Goal: Task Accomplishment & Management: Complete application form

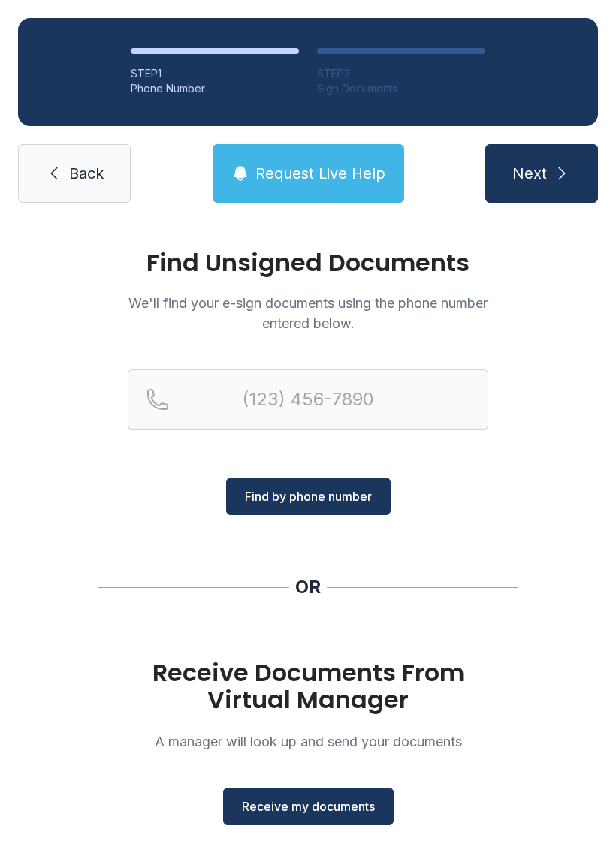
click at [344, 808] on span "Receive my documents" at bounding box center [308, 807] width 133 height 18
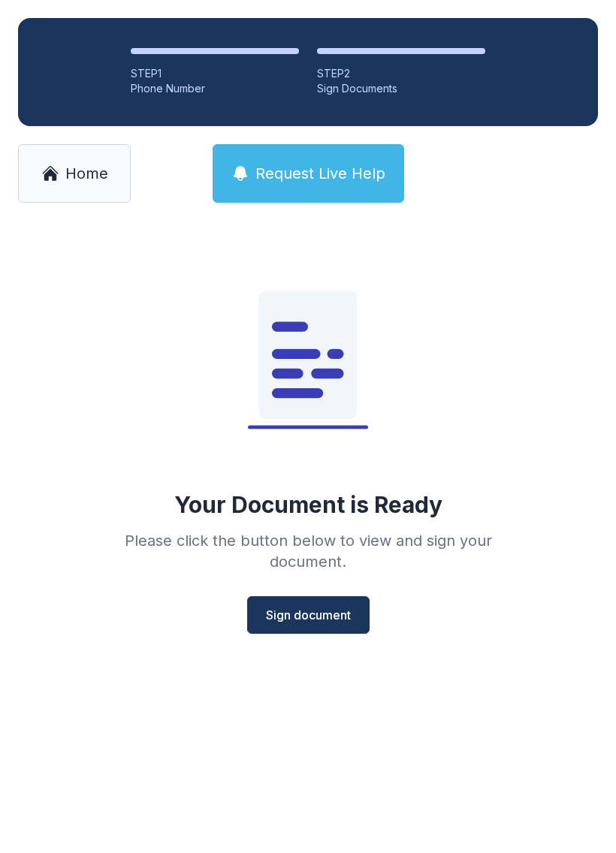
click at [328, 616] on span "Sign document" at bounding box center [308, 615] width 85 height 18
click at [312, 619] on span "Sign document" at bounding box center [308, 615] width 85 height 18
click at [58, 169] on icon at bounding box center [50, 173] width 18 height 18
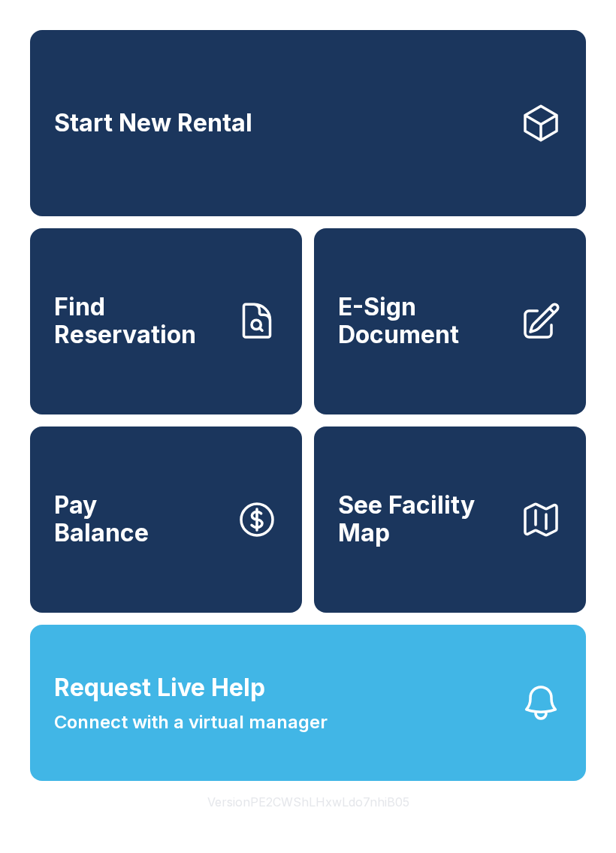
click at [421, 348] on span "E-Sign Document" at bounding box center [423, 321] width 170 height 55
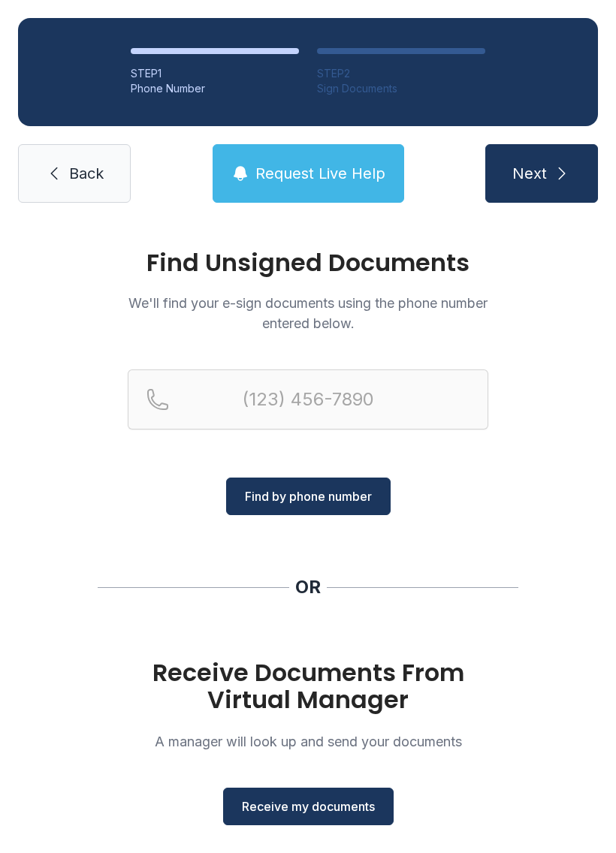
click at [342, 810] on span "Receive my documents" at bounding box center [308, 807] width 133 height 18
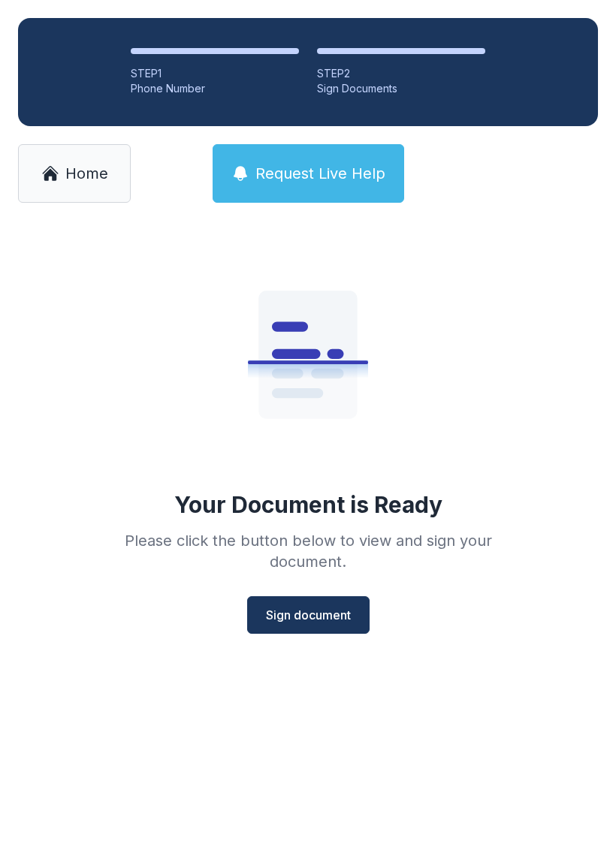
click at [339, 615] on span "Sign document" at bounding box center [308, 615] width 85 height 18
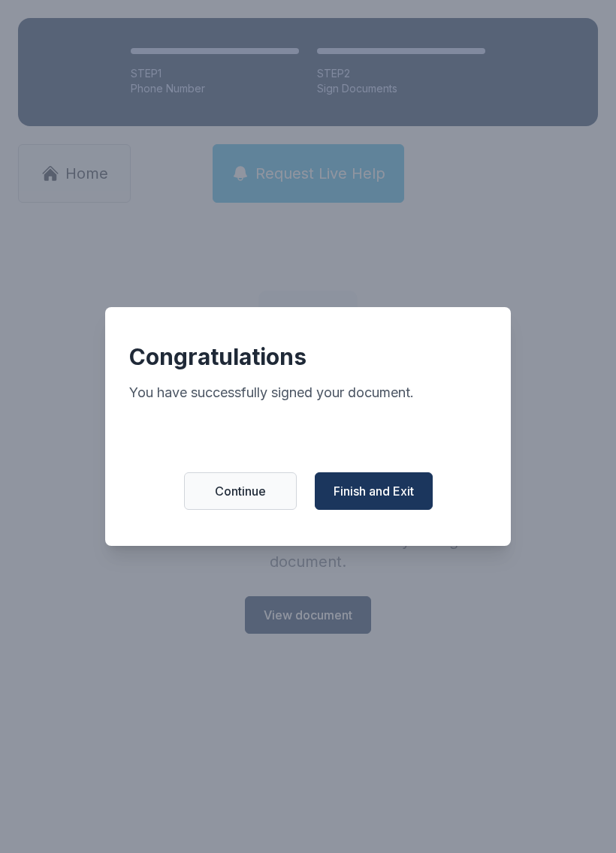
click at [389, 500] on span "Finish and Exit" at bounding box center [373, 491] width 80 height 18
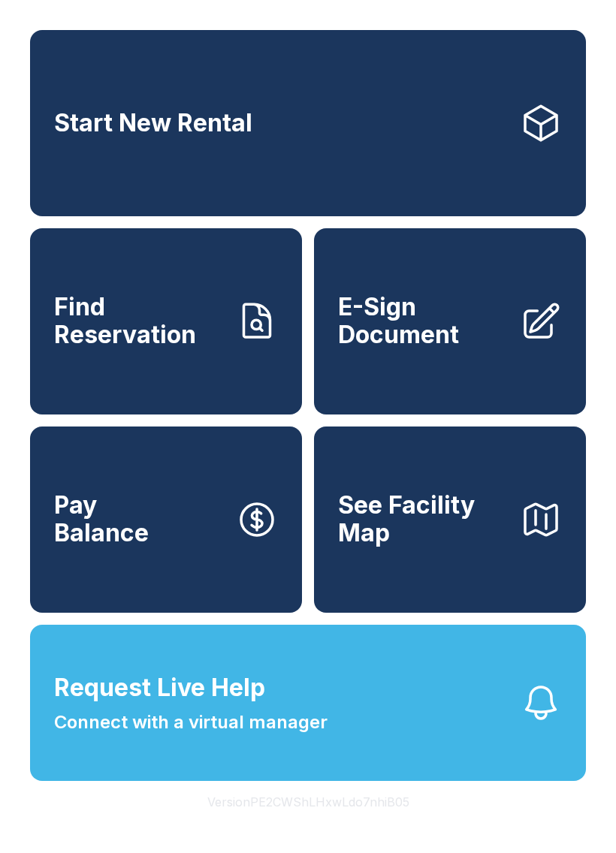
click at [453, 348] on span "E-Sign Document" at bounding box center [423, 321] width 170 height 55
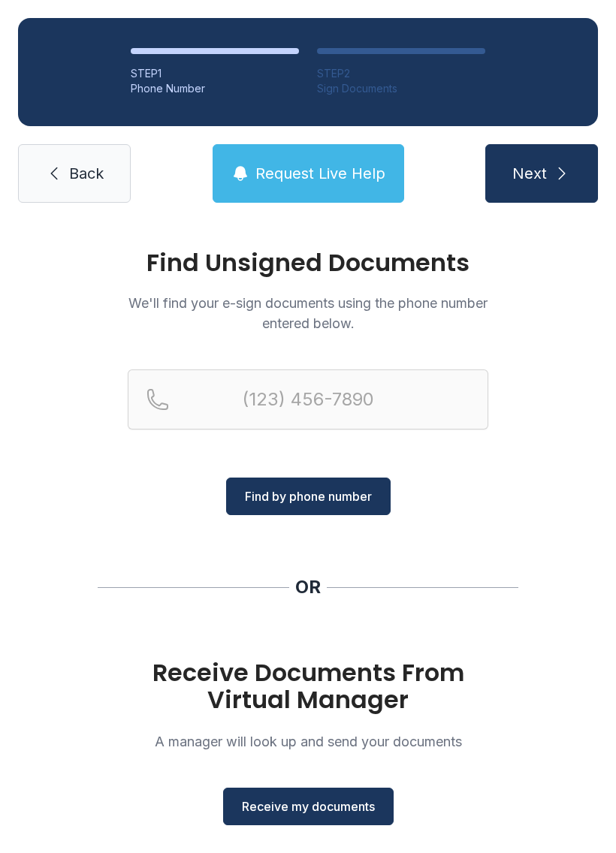
click at [344, 813] on span "Receive my documents" at bounding box center [308, 807] width 133 height 18
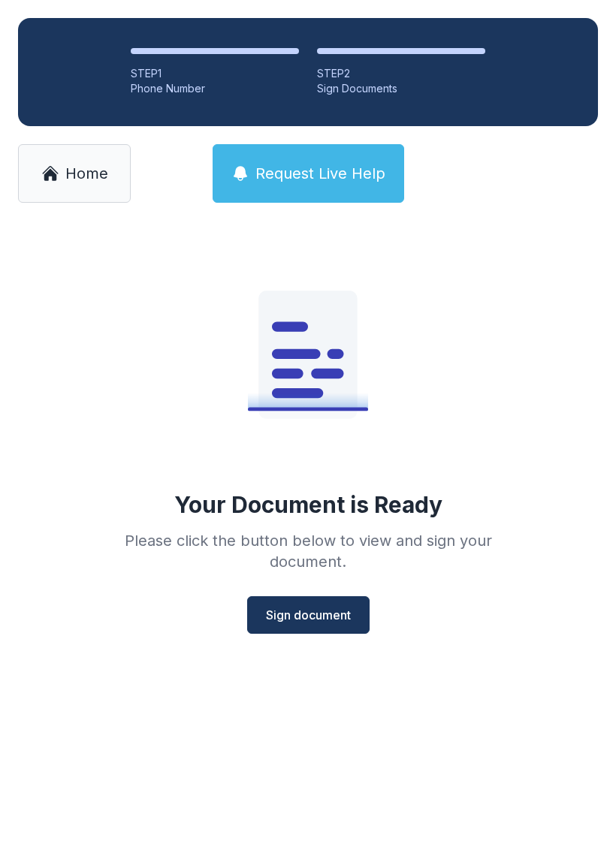
click at [324, 618] on span "Sign document" at bounding box center [308, 615] width 85 height 18
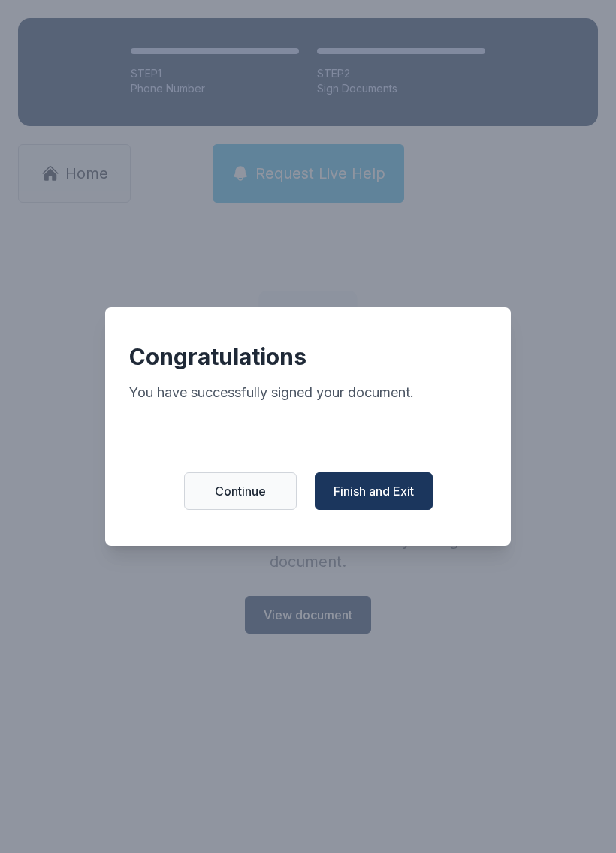
click at [378, 500] on span "Finish and Exit" at bounding box center [373, 491] width 80 height 18
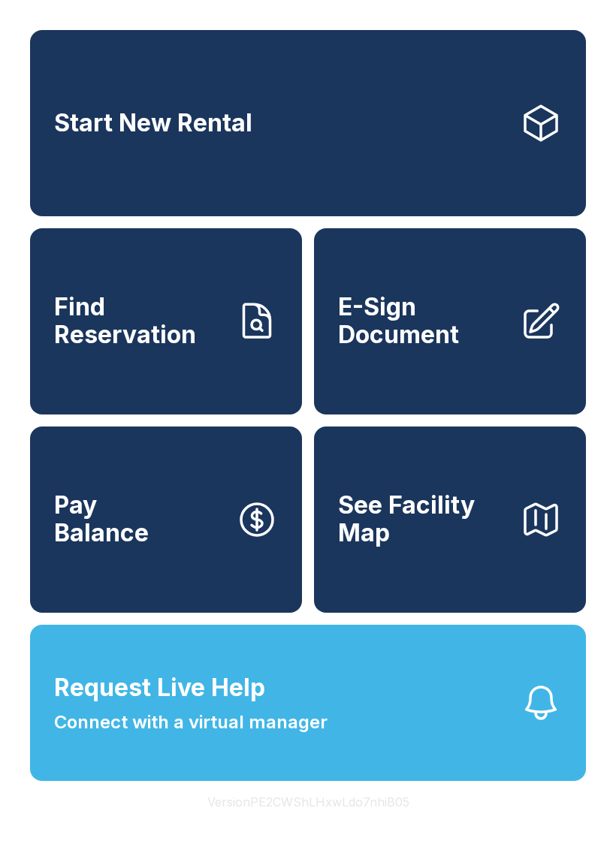
click at [436, 348] on span "E-Sign Document" at bounding box center [423, 321] width 170 height 55
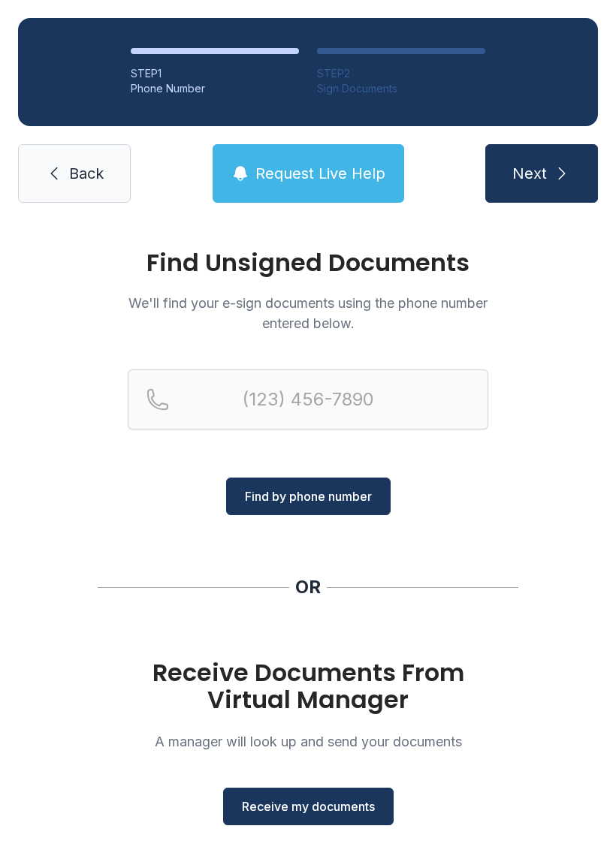
click at [69, 176] on span "Back" at bounding box center [86, 173] width 35 height 21
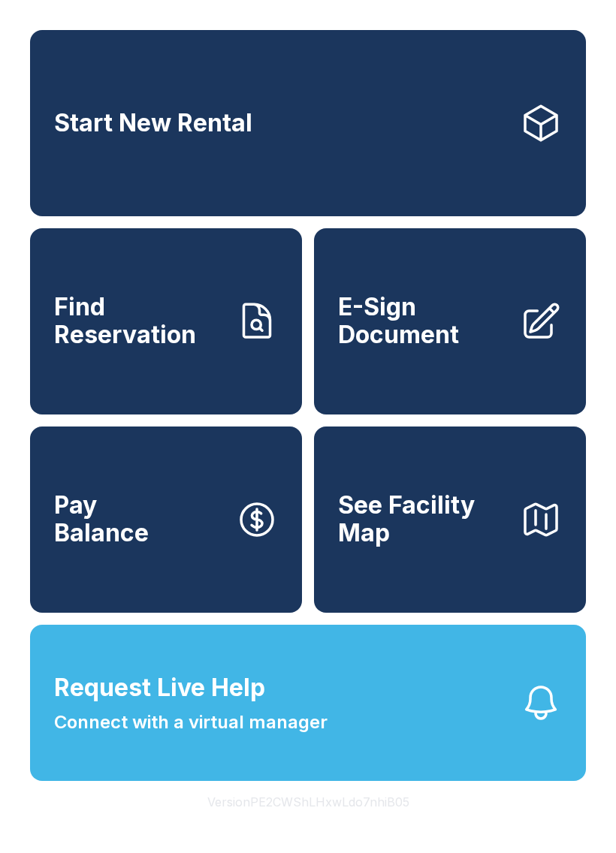
click at [445, 348] on span "E-Sign Document" at bounding box center [423, 321] width 170 height 55
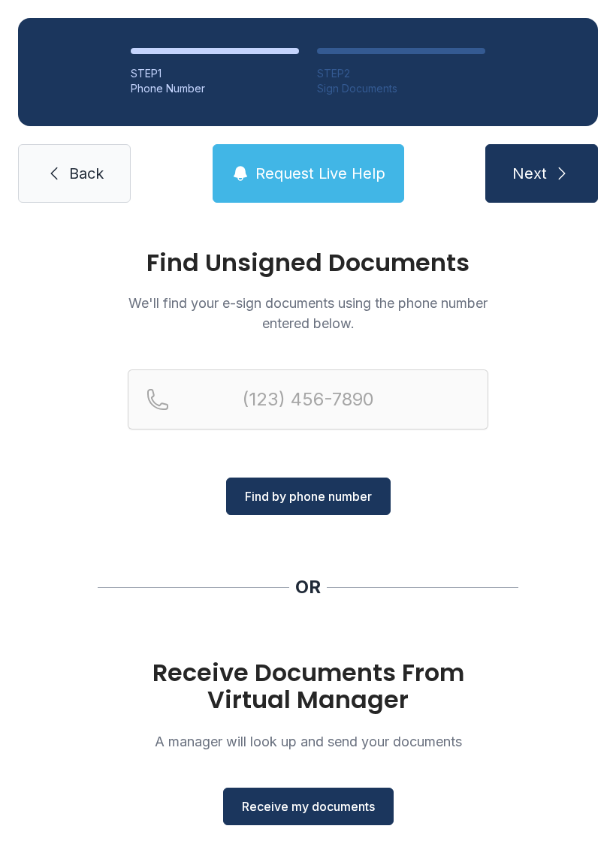
click at [330, 807] on span "Receive my documents" at bounding box center [308, 807] width 133 height 18
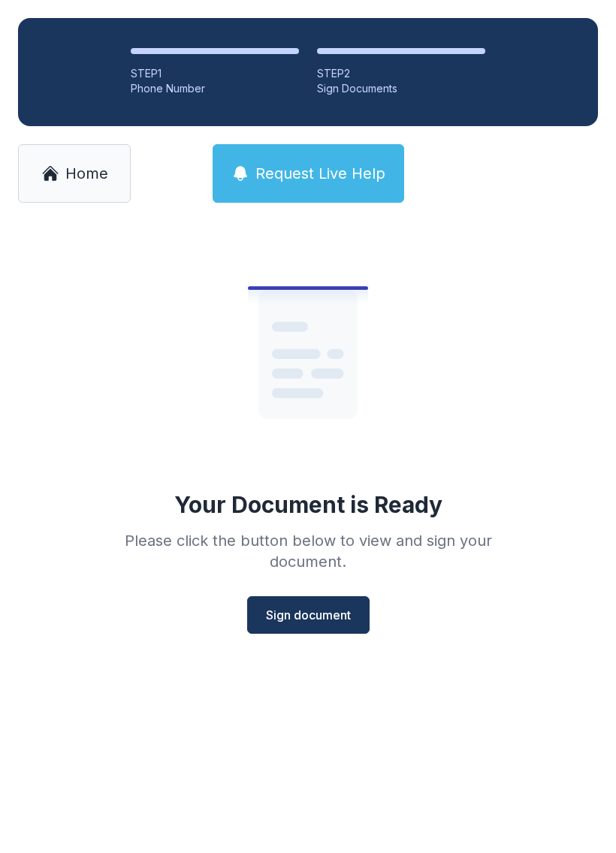
click at [321, 620] on span "Sign document" at bounding box center [308, 615] width 85 height 18
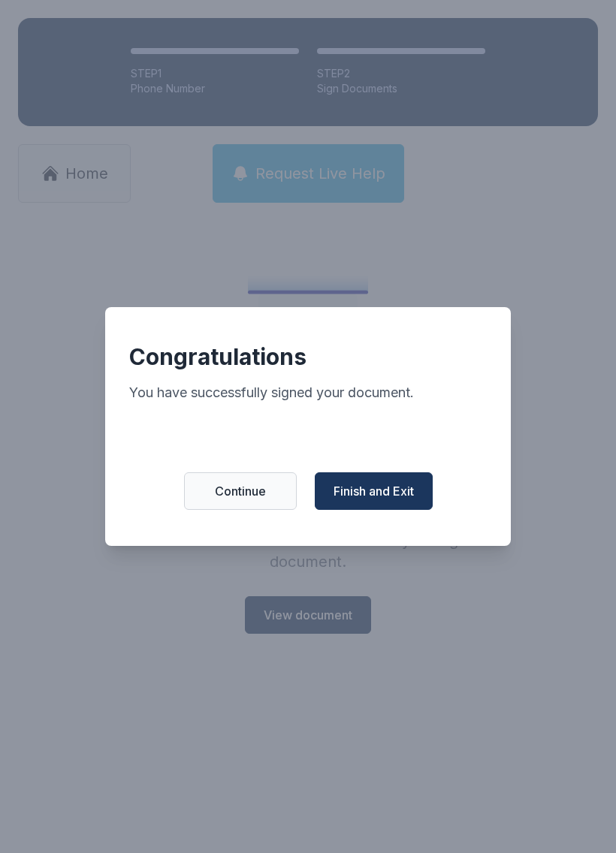
click at [381, 497] on span "Finish and Exit" at bounding box center [373, 491] width 80 height 18
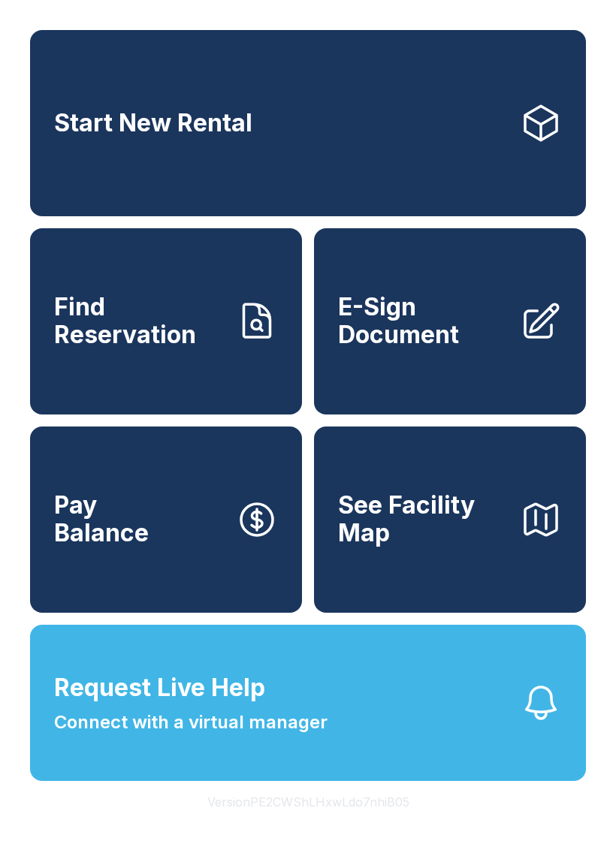
click at [440, 340] on span "E-Sign Document" at bounding box center [423, 321] width 170 height 55
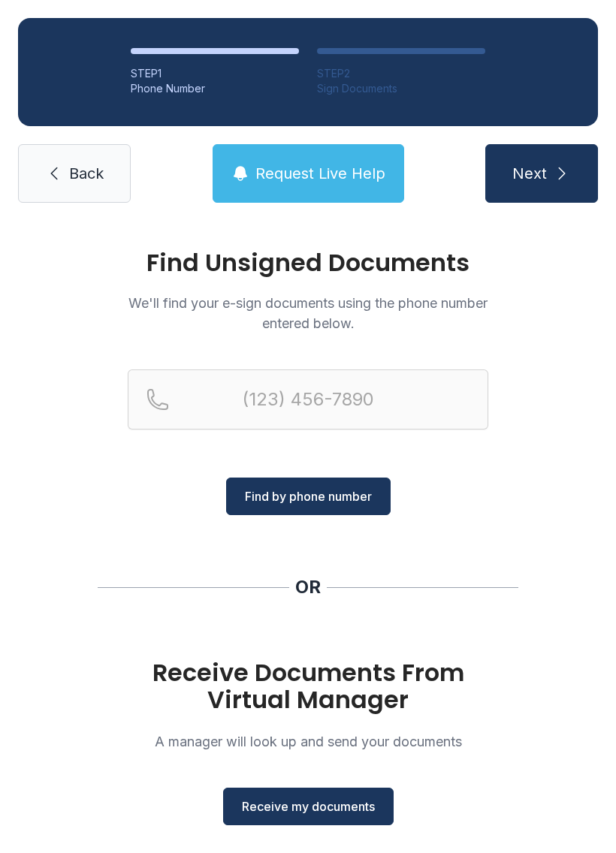
click at [319, 824] on button "Receive my documents" at bounding box center [308, 807] width 170 height 38
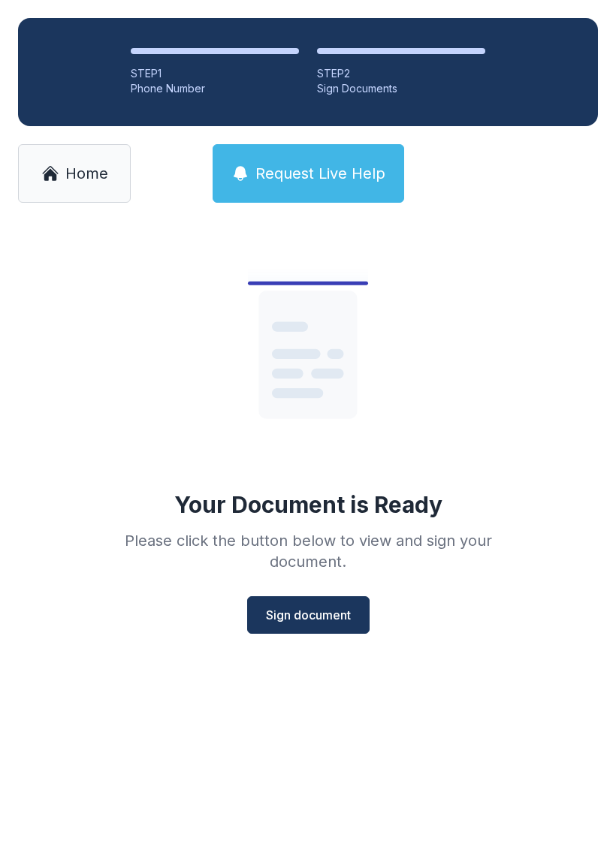
click at [298, 682] on div "Your Document is Ready Please click the button below to view and sign your docu…" at bounding box center [308, 457] width 616 height 473
click at [309, 615] on span "Sign document" at bounding box center [308, 615] width 85 height 18
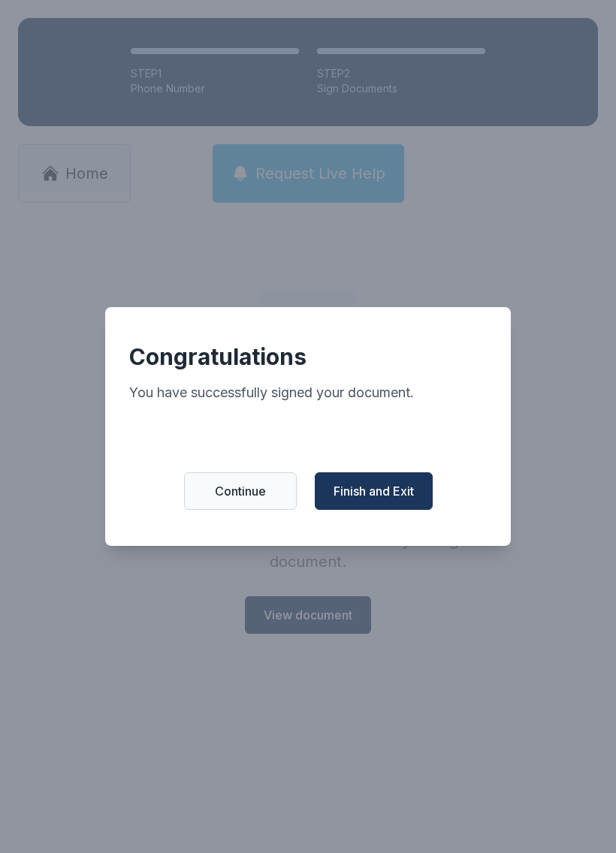
click at [392, 500] on span "Finish and Exit" at bounding box center [373, 491] width 80 height 18
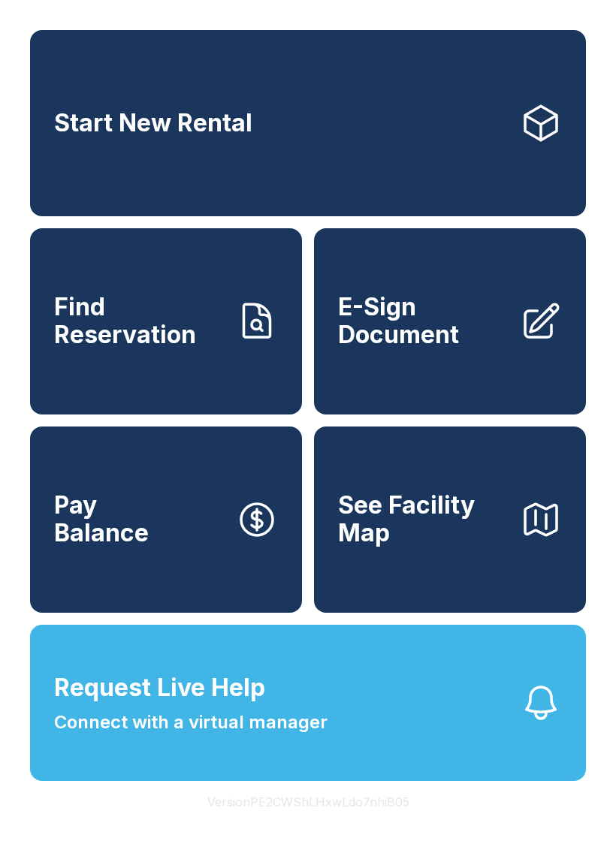
click at [439, 343] on span "E-Sign Document" at bounding box center [423, 321] width 170 height 55
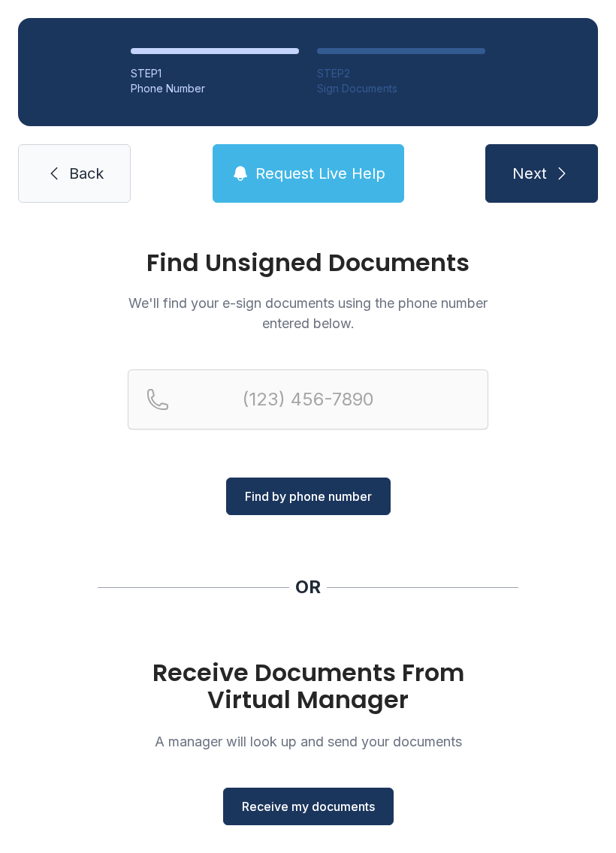
click at [311, 809] on span "Receive my documents" at bounding box center [308, 807] width 133 height 18
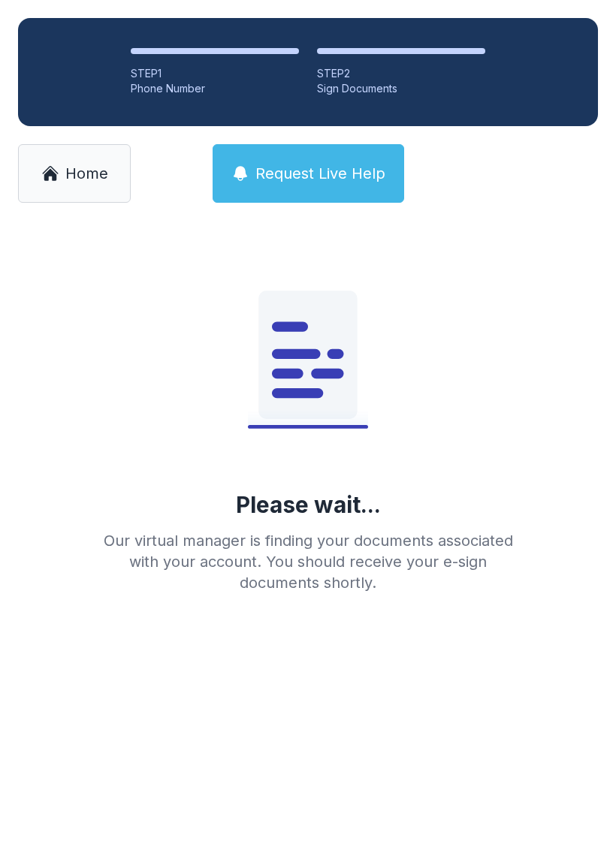
click at [325, 372] on icon at bounding box center [327, 374] width 32 height 10
click at [328, 174] on span "Request Live Help" at bounding box center [320, 173] width 130 height 21
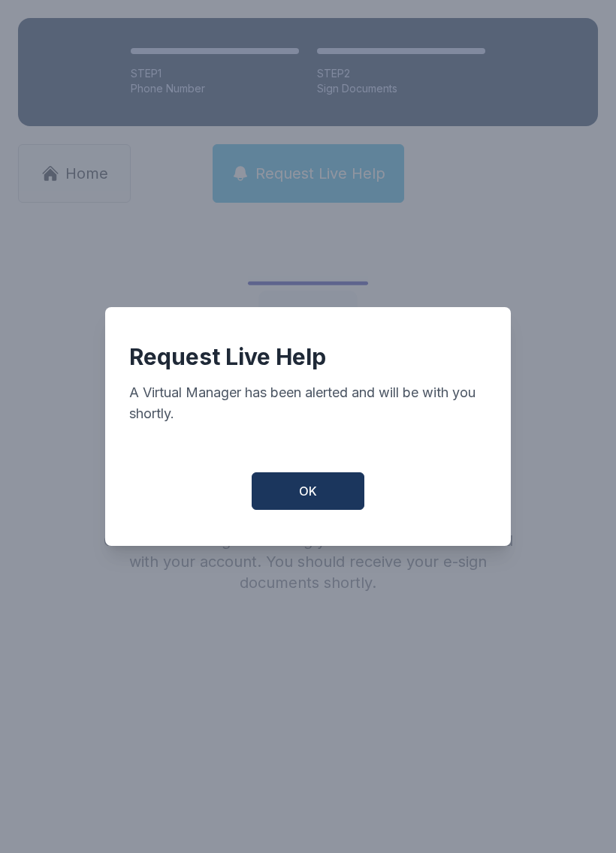
click at [315, 495] on span "OK" at bounding box center [308, 491] width 18 height 18
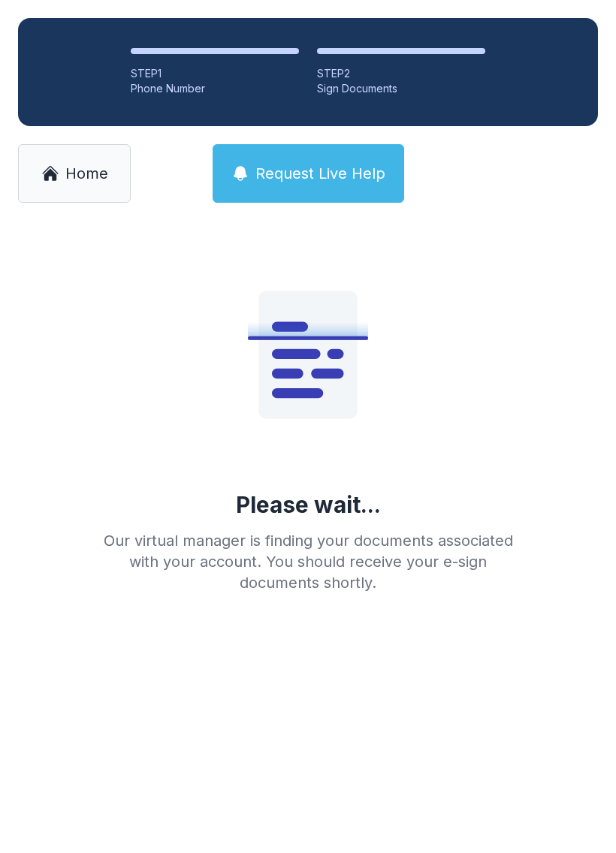
click at [309, 168] on span "Request Live Help" at bounding box center [320, 173] width 130 height 21
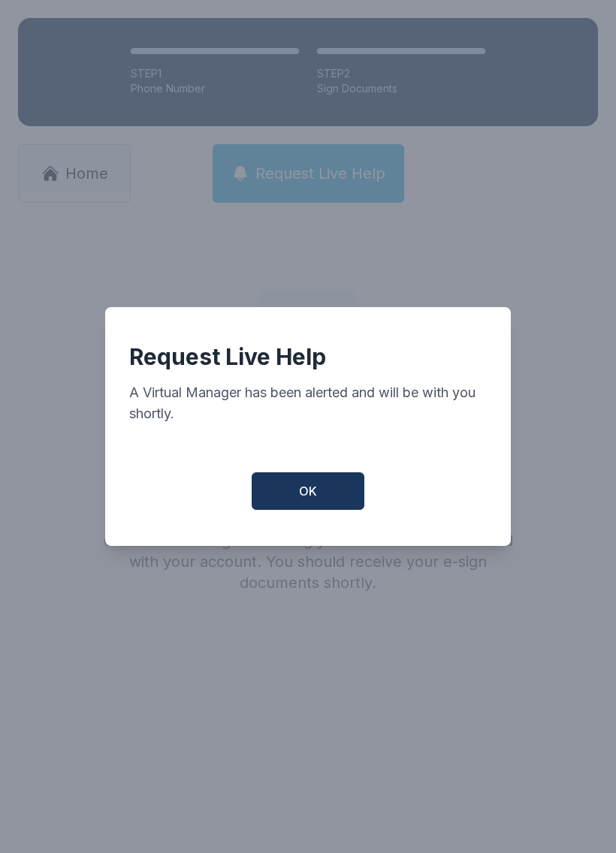
click at [316, 500] on span "OK" at bounding box center [308, 491] width 18 height 18
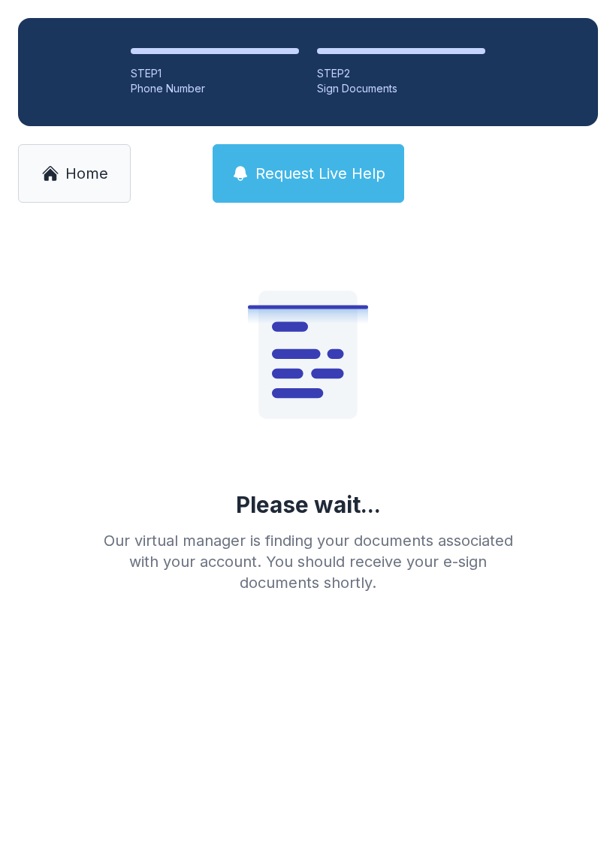
click at [91, 152] on link "Home" at bounding box center [74, 173] width 113 height 59
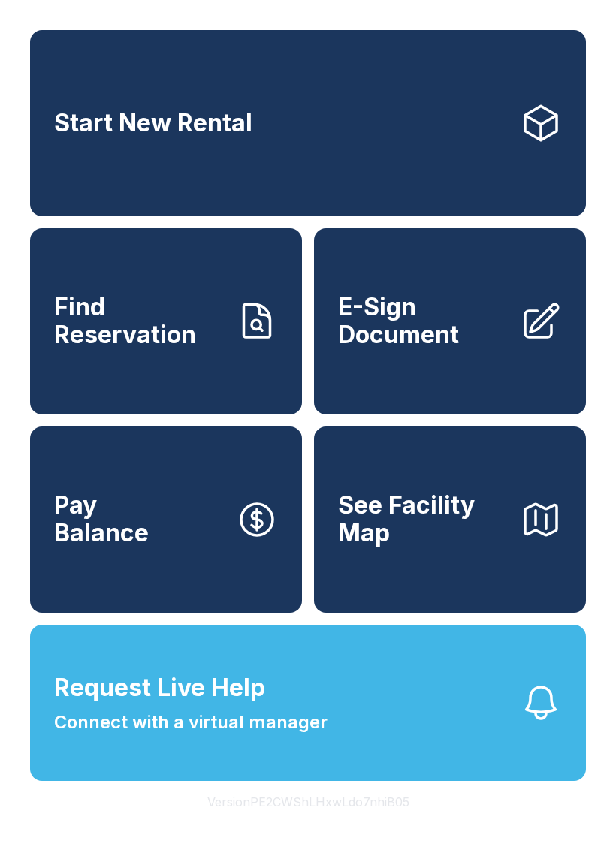
click at [427, 333] on span "E-Sign Document" at bounding box center [423, 321] width 170 height 55
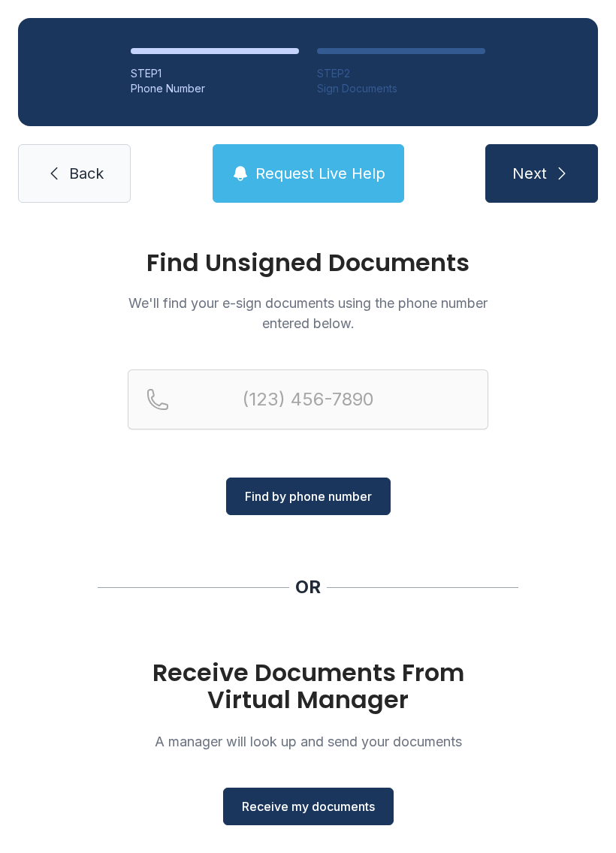
click at [315, 805] on span "Receive my documents" at bounding box center [308, 807] width 133 height 18
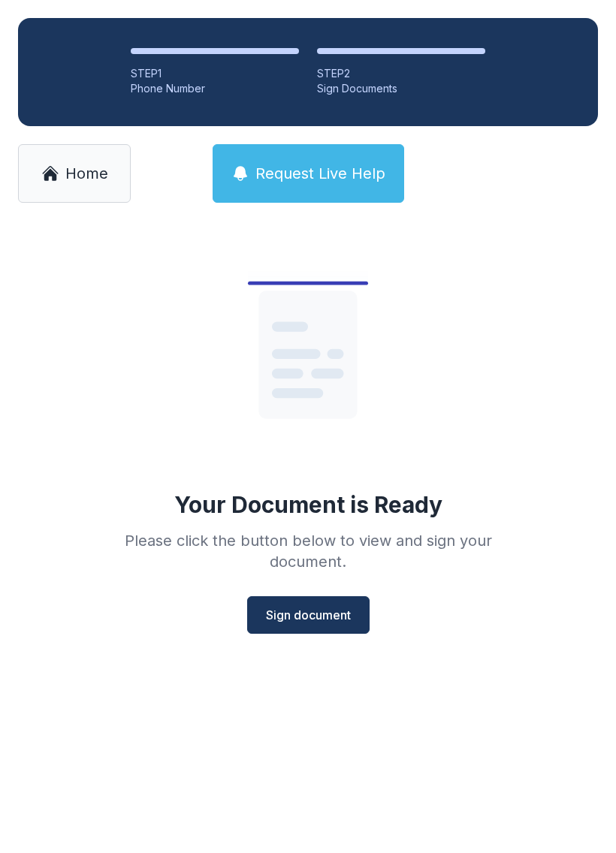
click at [336, 617] on span "Sign document" at bounding box center [308, 615] width 85 height 18
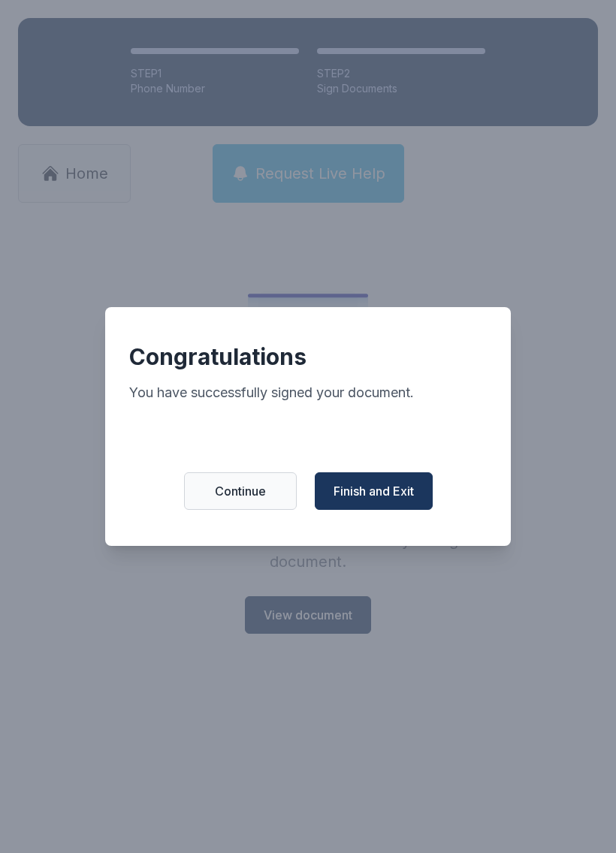
click at [380, 484] on button "Finish and Exit" at bounding box center [374, 491] width 118 height 38
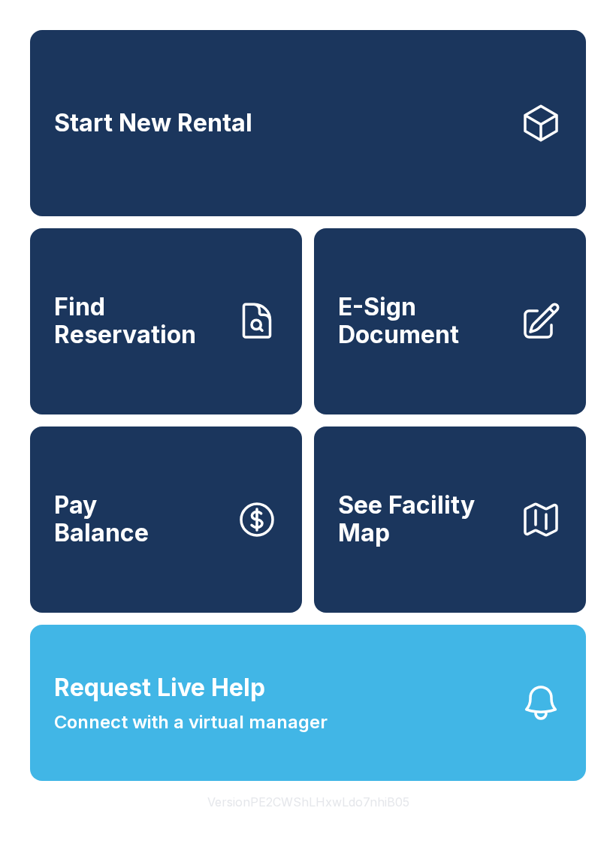
click at [413, 337] on span "E-Sign Document" at bounding box center [423, 321] width 170 height 55
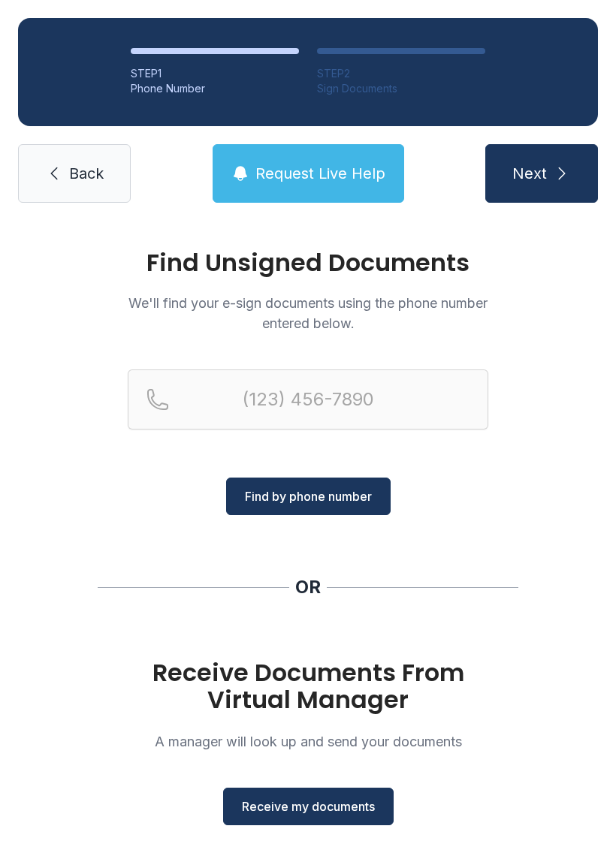
click at [312, 812] on span "Receive my documents" at bounding box center [308, 807] width 133 height 18
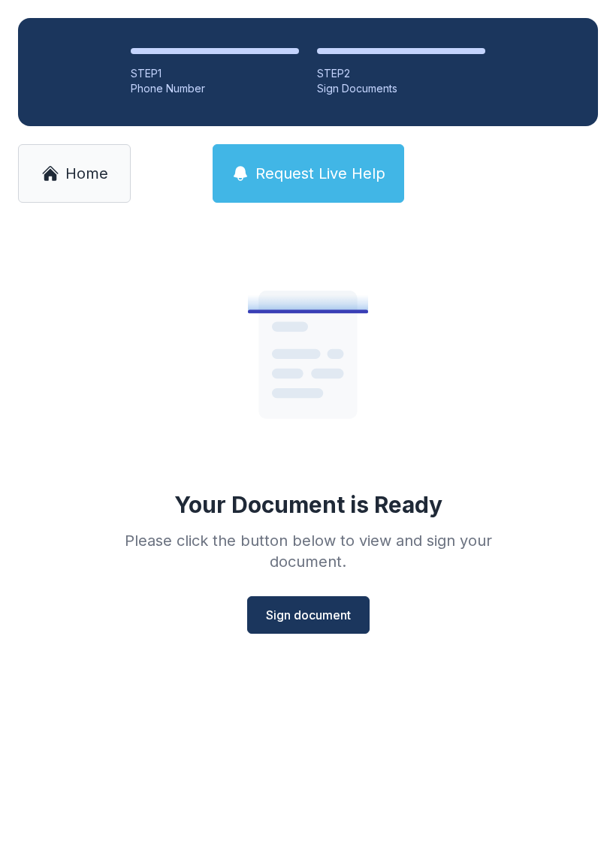
click at [324, 612] on span "Sign document" at bounding box center [308, 615] width 85 height 18
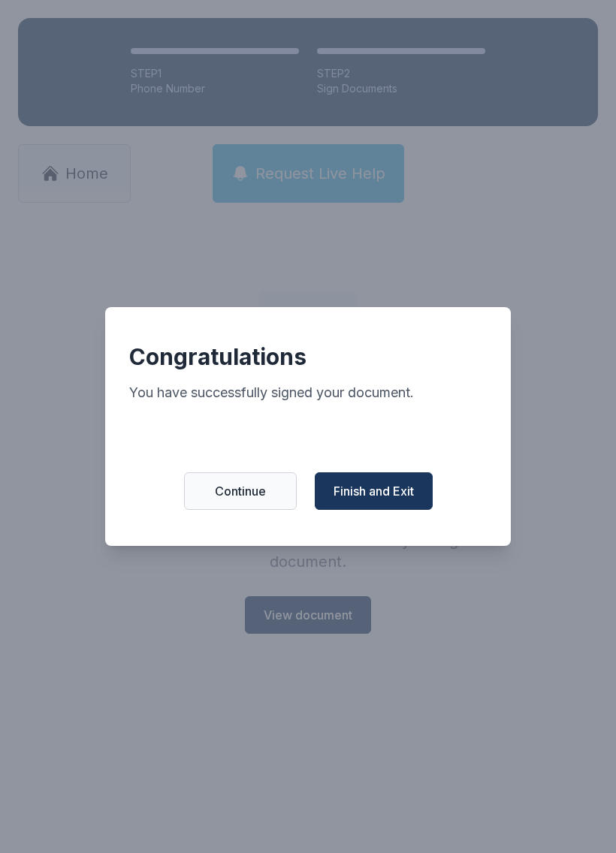
click at [411, 493] on span "Finish and Exit" at bounding box center [373, 491] width 80 height 18
